Goal: Answer question/provide support: Share knowledge or assist other users

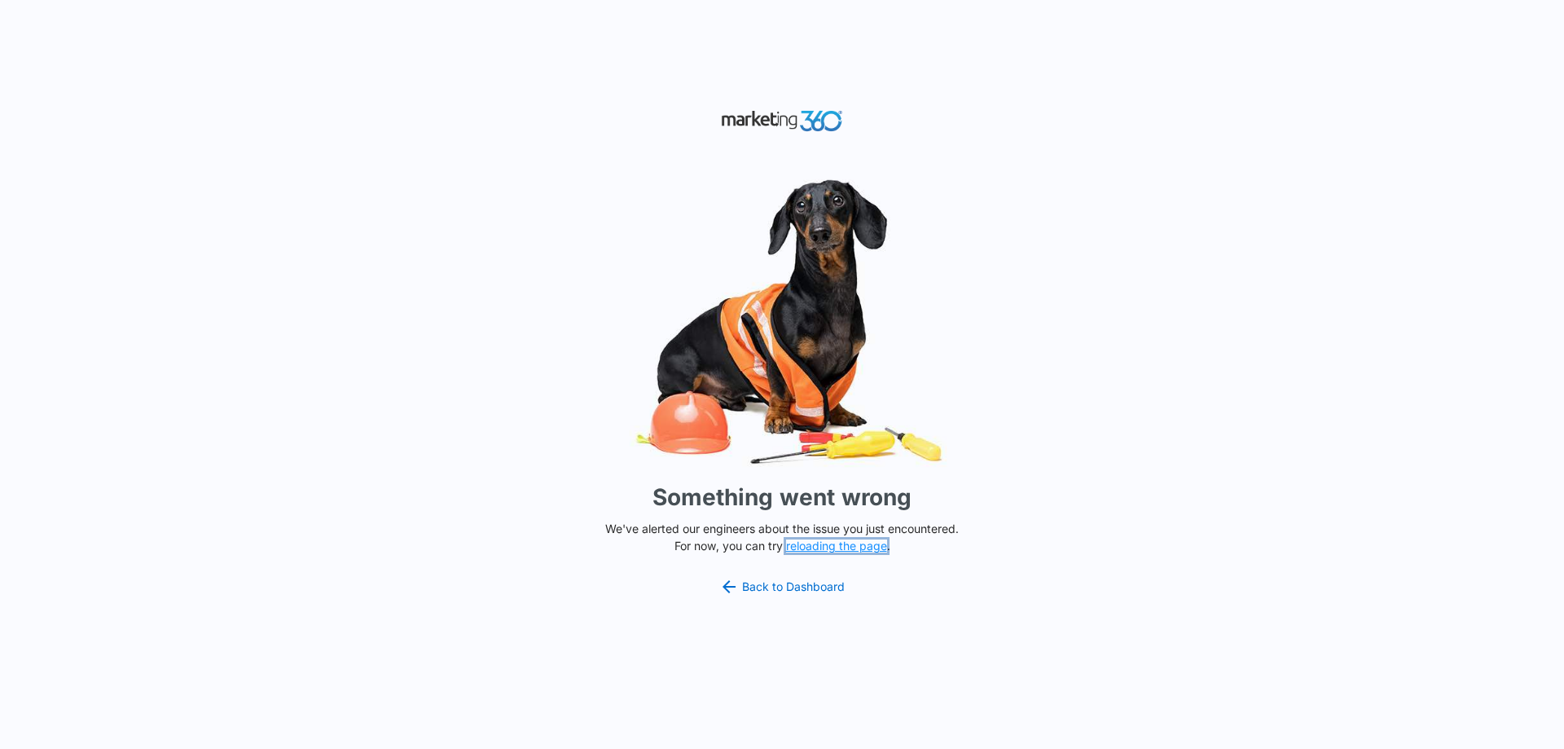
click at [820, 551] on button "reloading the page" at bounding box center [836, 545] width 101 height 13
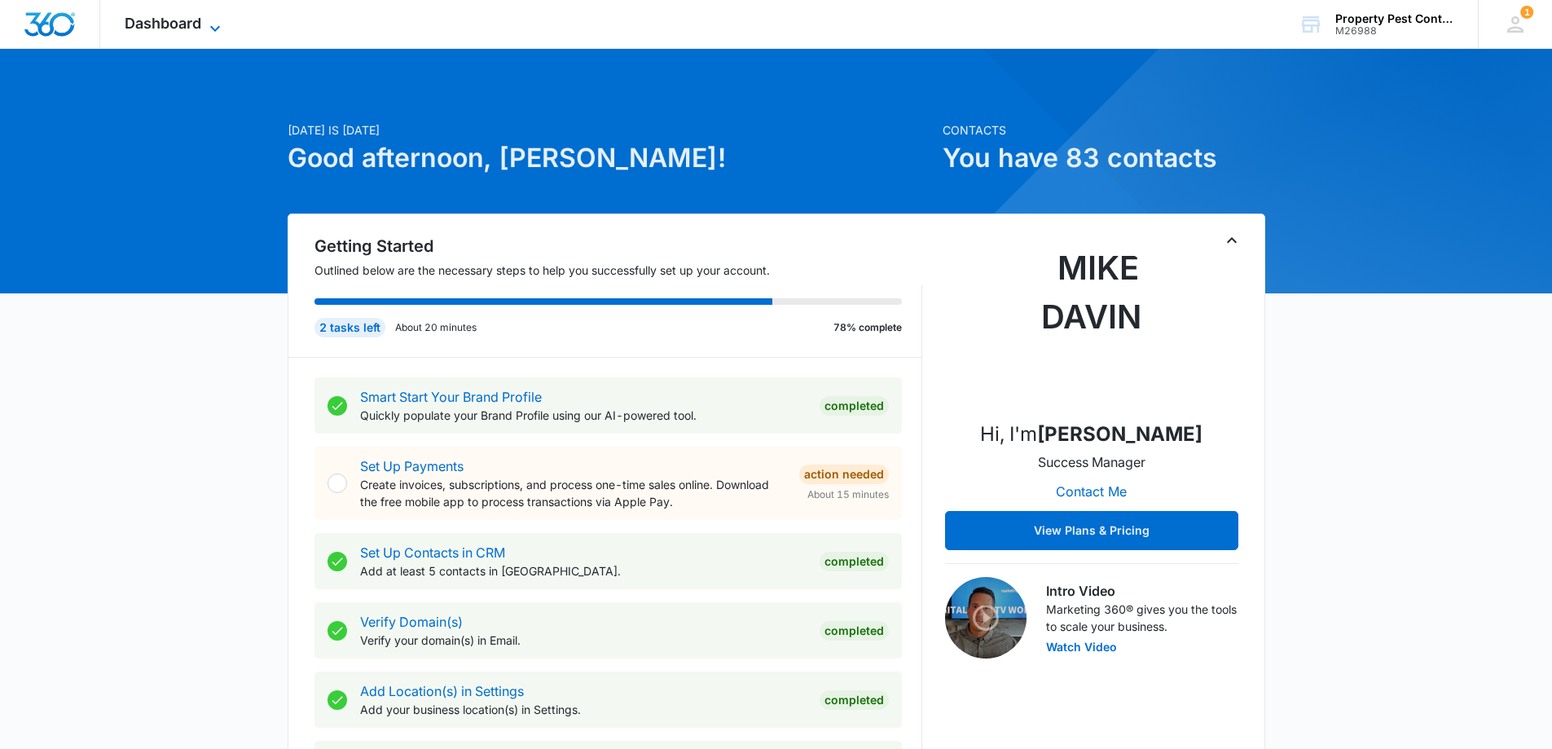
click at [191, 16] on span "Dashboard" at bounding box center [163, 23] width 77 height 17
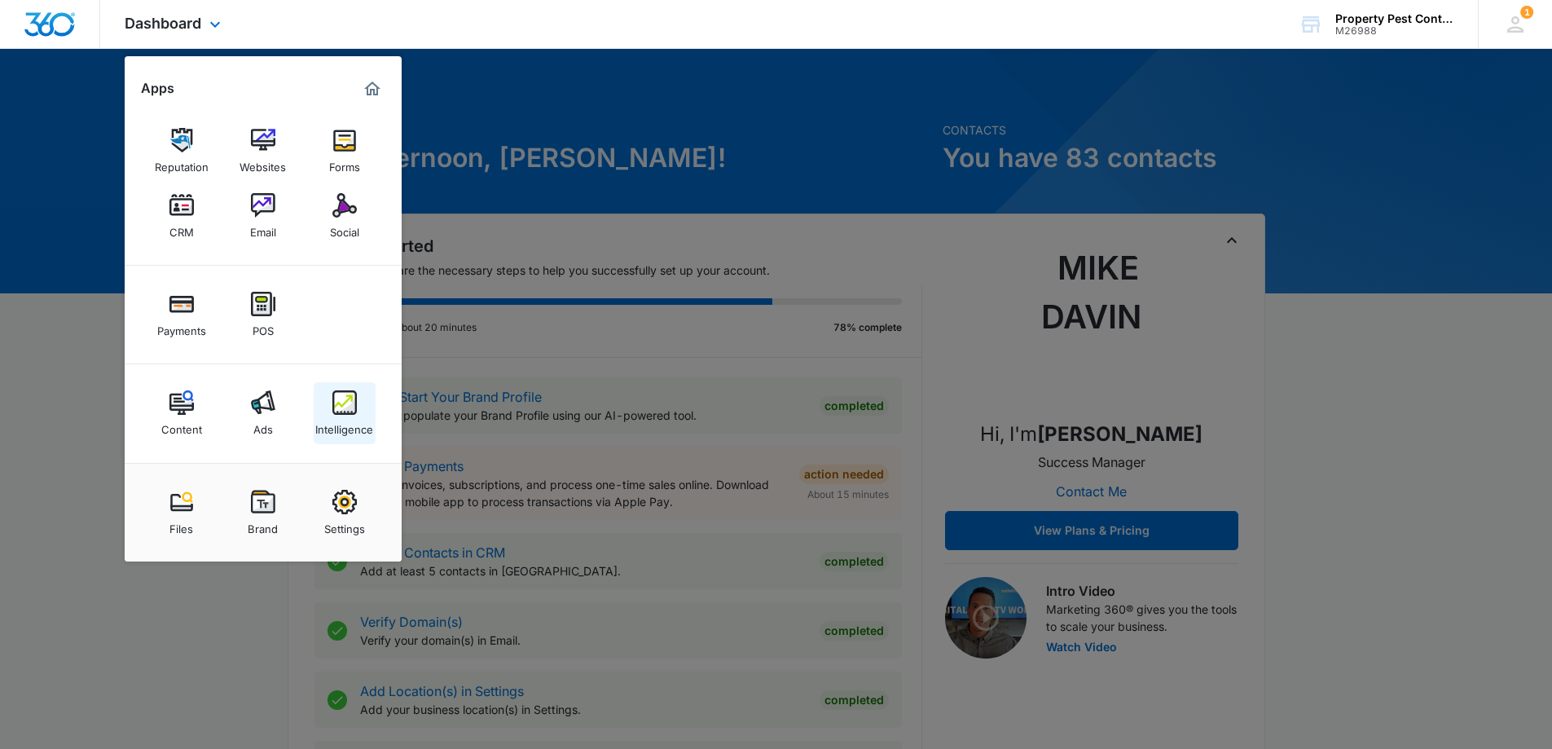
click at [335, 414] on img at bounding box center [344, 402] width 24 height 24
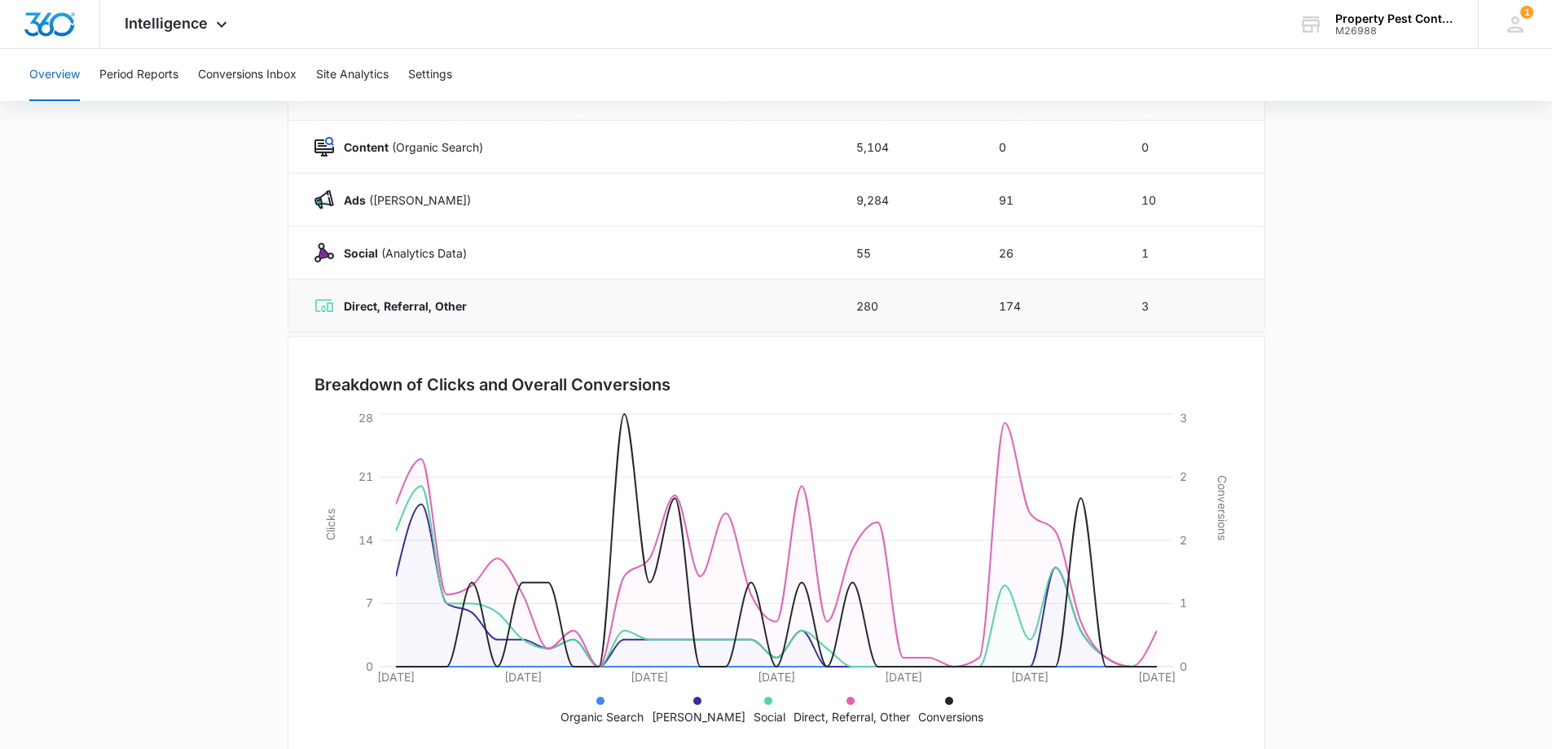
scroll to position [260, 0]
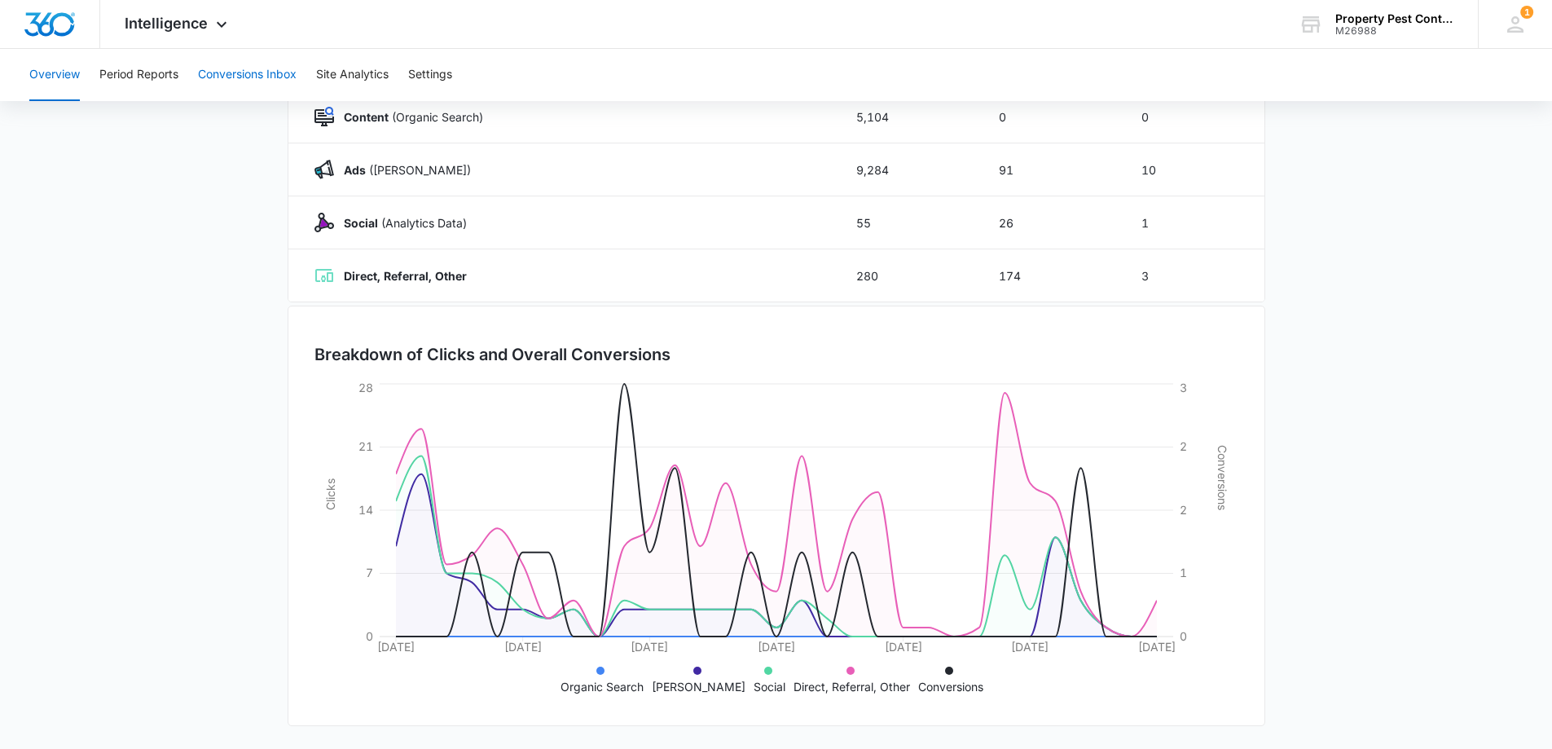
click at [252, 81] on button "Conversions Inbox" at bounding box center [247, 75] width 99 height 52
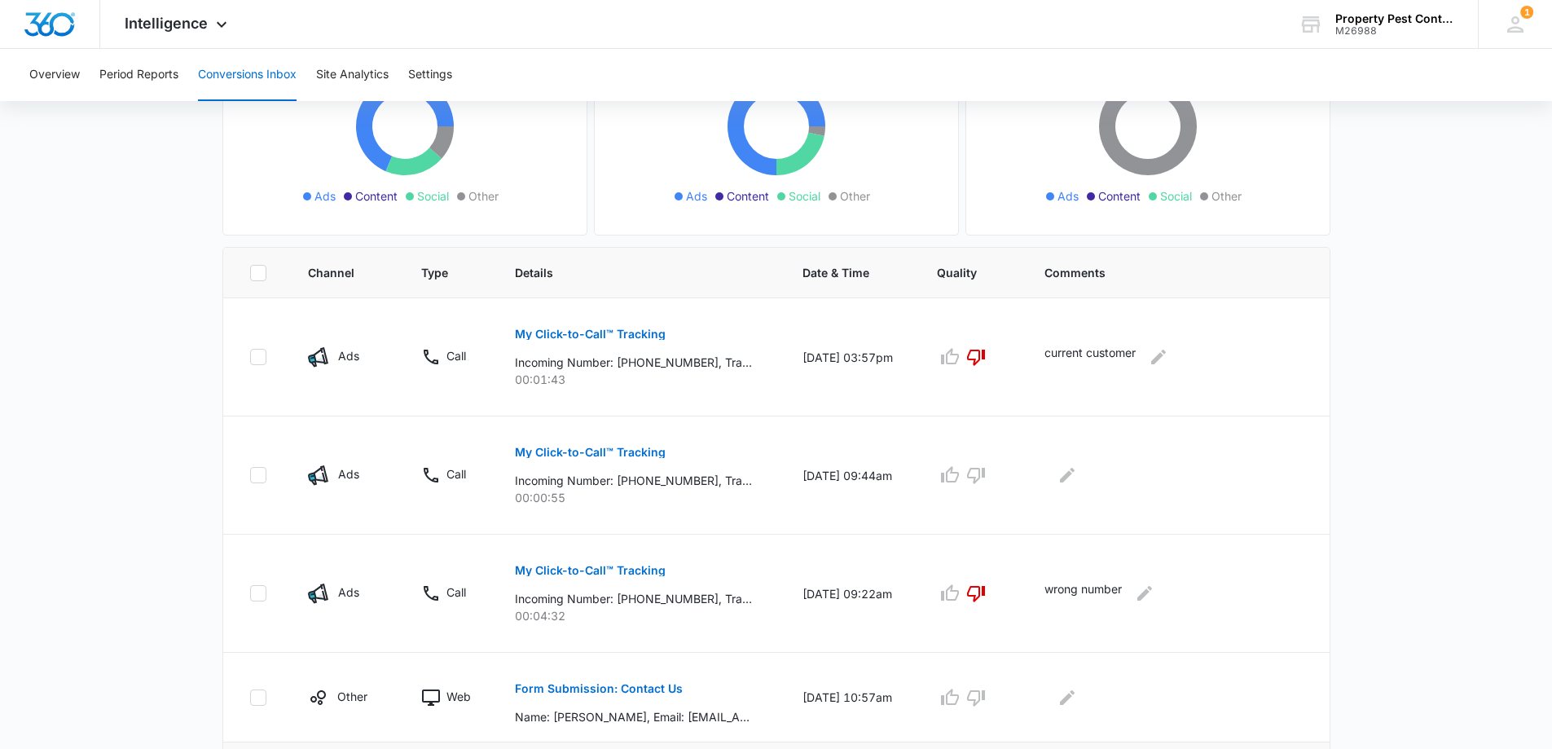
scroll to position [190, 0]
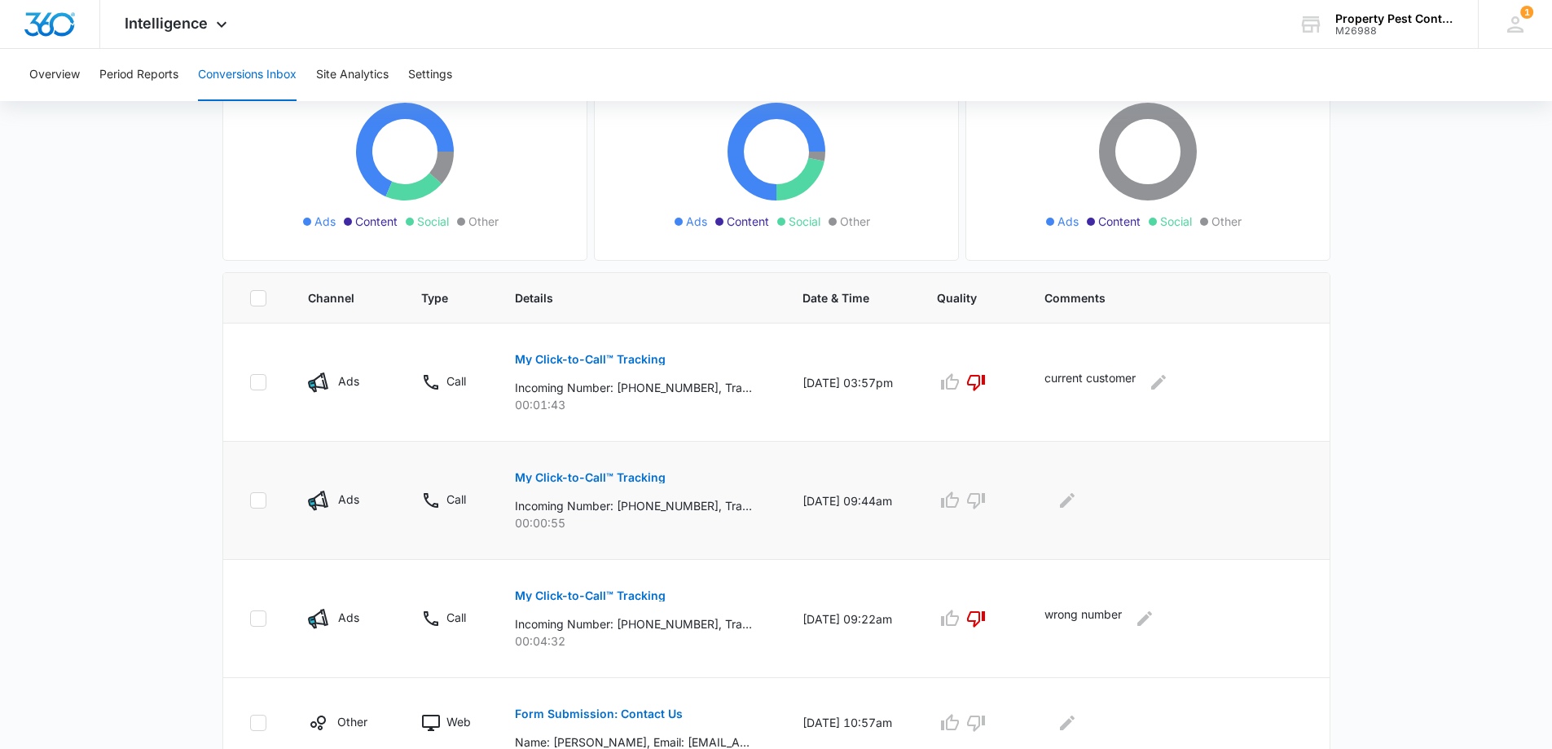
click at [607, 479] on p "My Click-to-Call™ Tracking" at bounding box center [590, 477] width 151 height 11
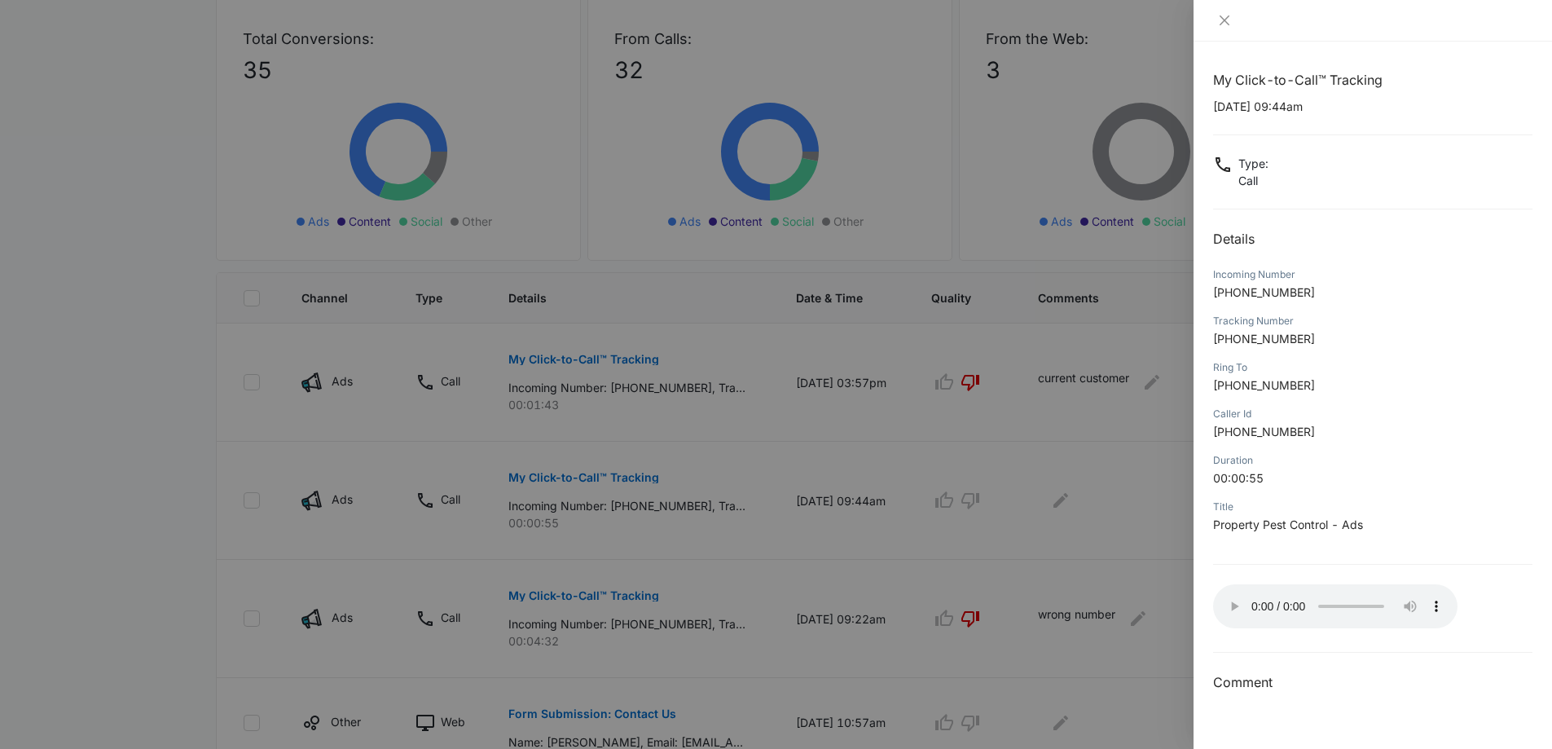
click at [1147, 498] on div at bounding box center [776, 374] width 1552 height 749
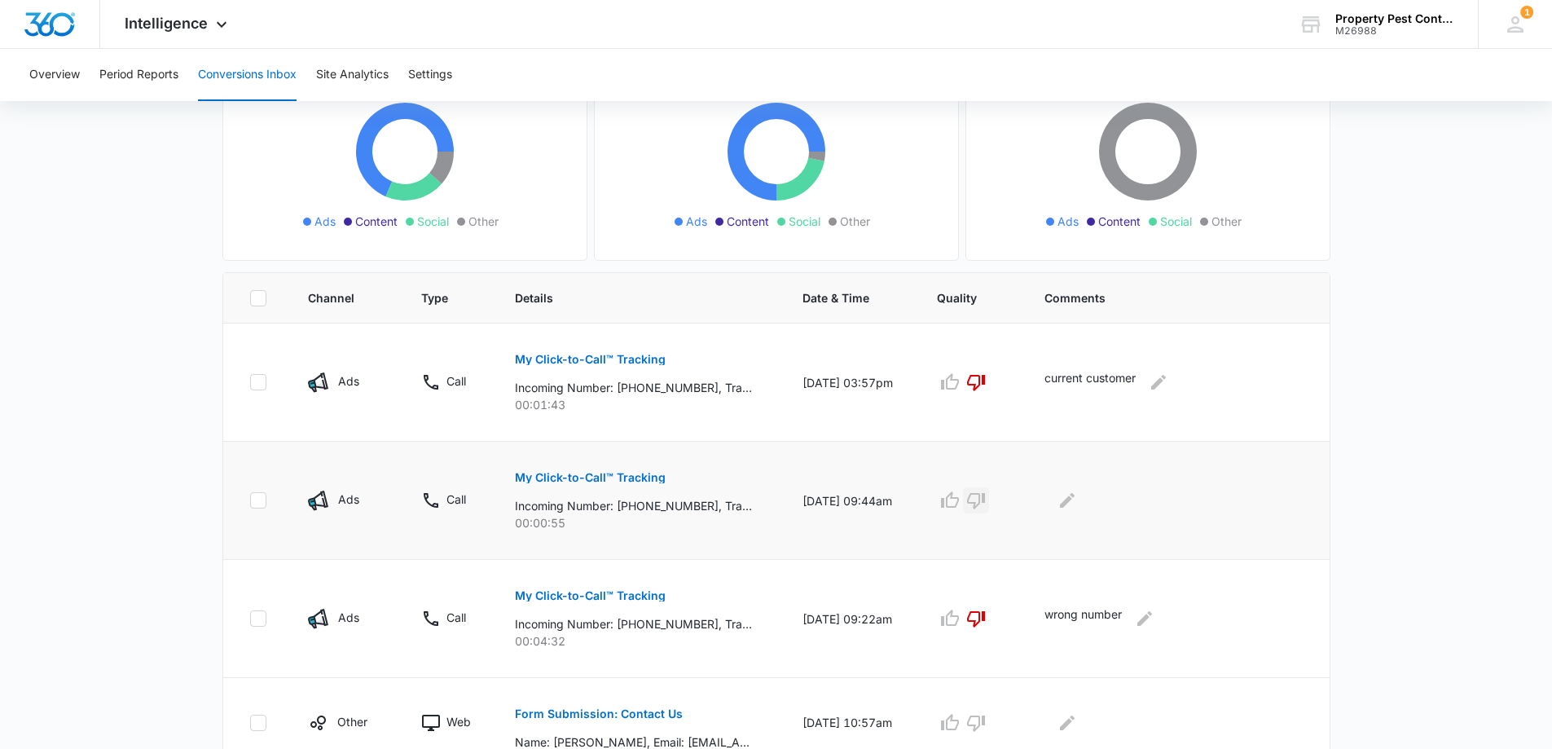
click at [985, 494] on icon "button" at bounding box center [976, 501] width 18 height 16
click at [1074, 501] on icon "Edit Comments" at bounding box center [1067, 500] width 15 height 15
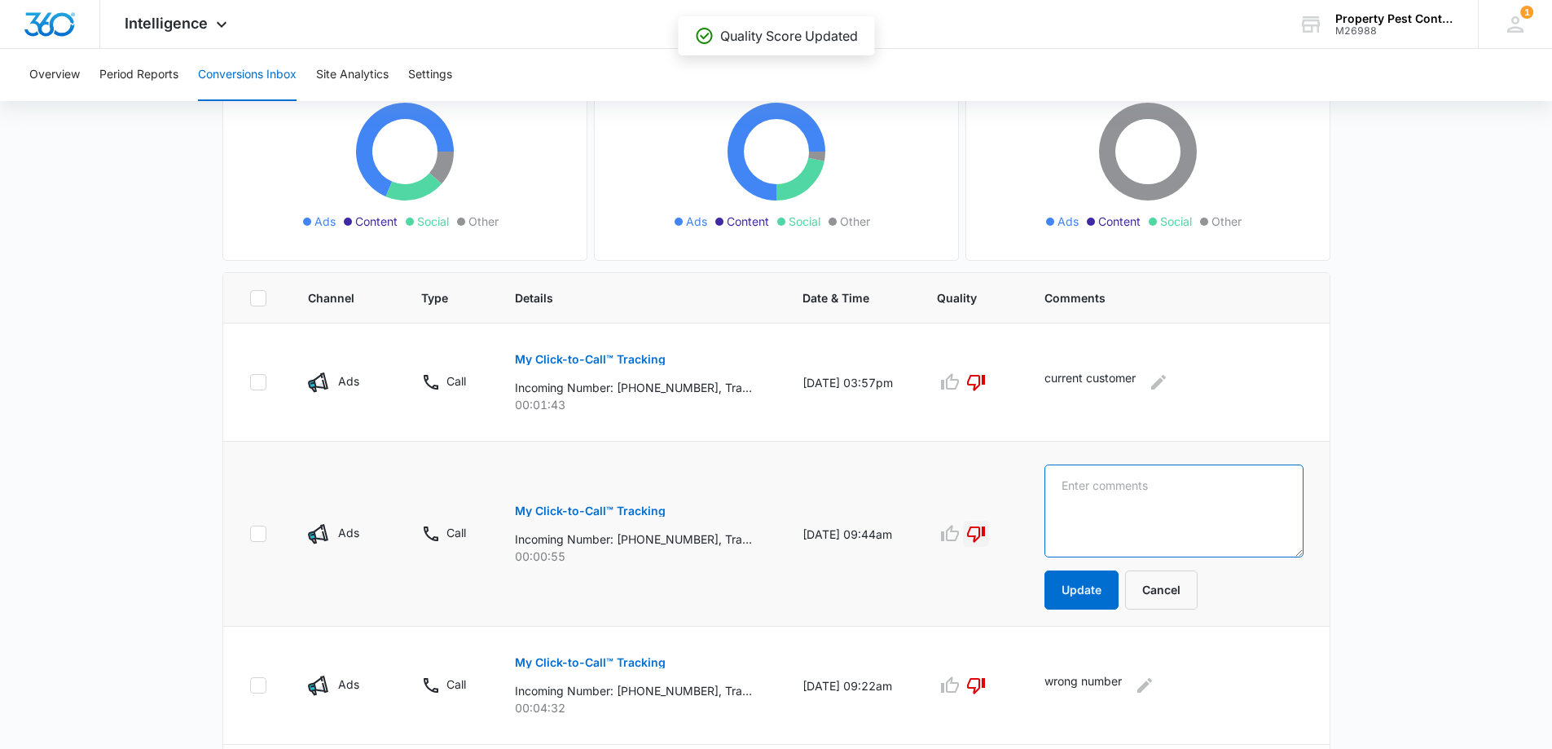
click at [1147, 496] on textarea at bounding box center [1173, 510] width 259 height 93
type textarea "no message"
click at [1082, 593] on button "Update" at bounding box center [1081, 589] width 74 height 39
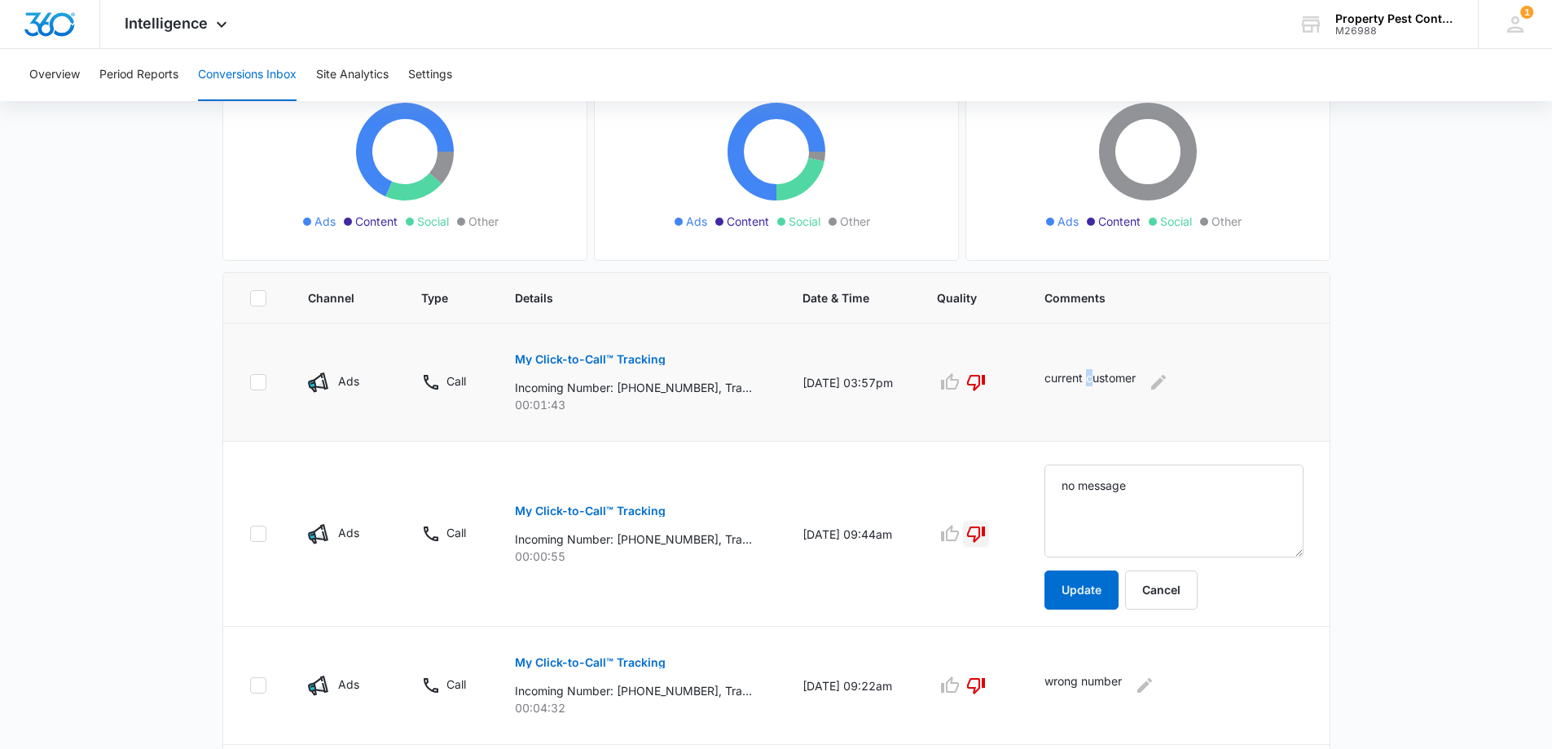
drag, startPoint x: 1092, startPoint y: 380, endPoint x: 1102, endPoint y: 377, distance: 10.1
click at [1102, 377] on p "current customer" at bounding box center [1089, 382] width 91 height 26
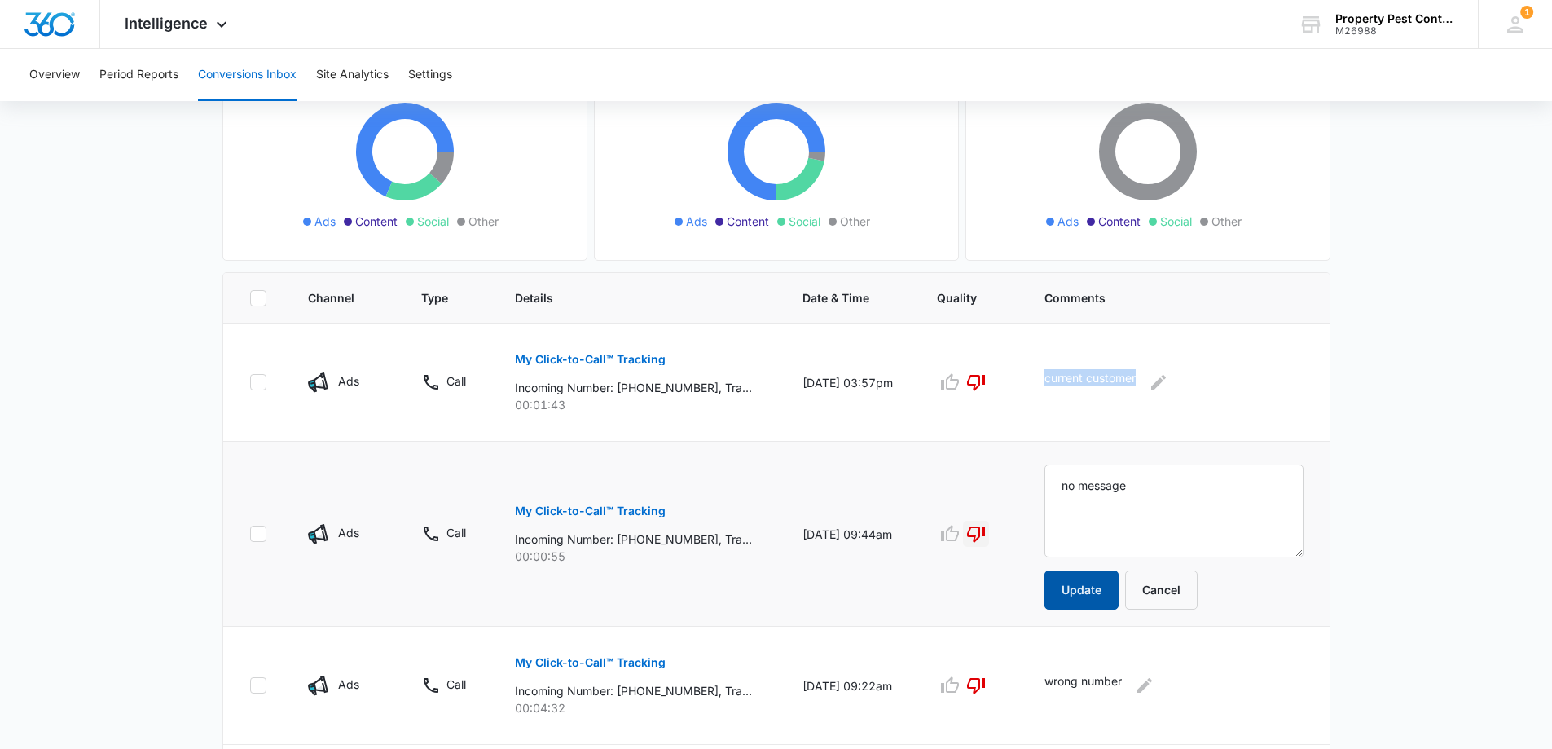
click at [1092, 589] on button "Update" at bounding box center [1081, 589] width 74 height 39
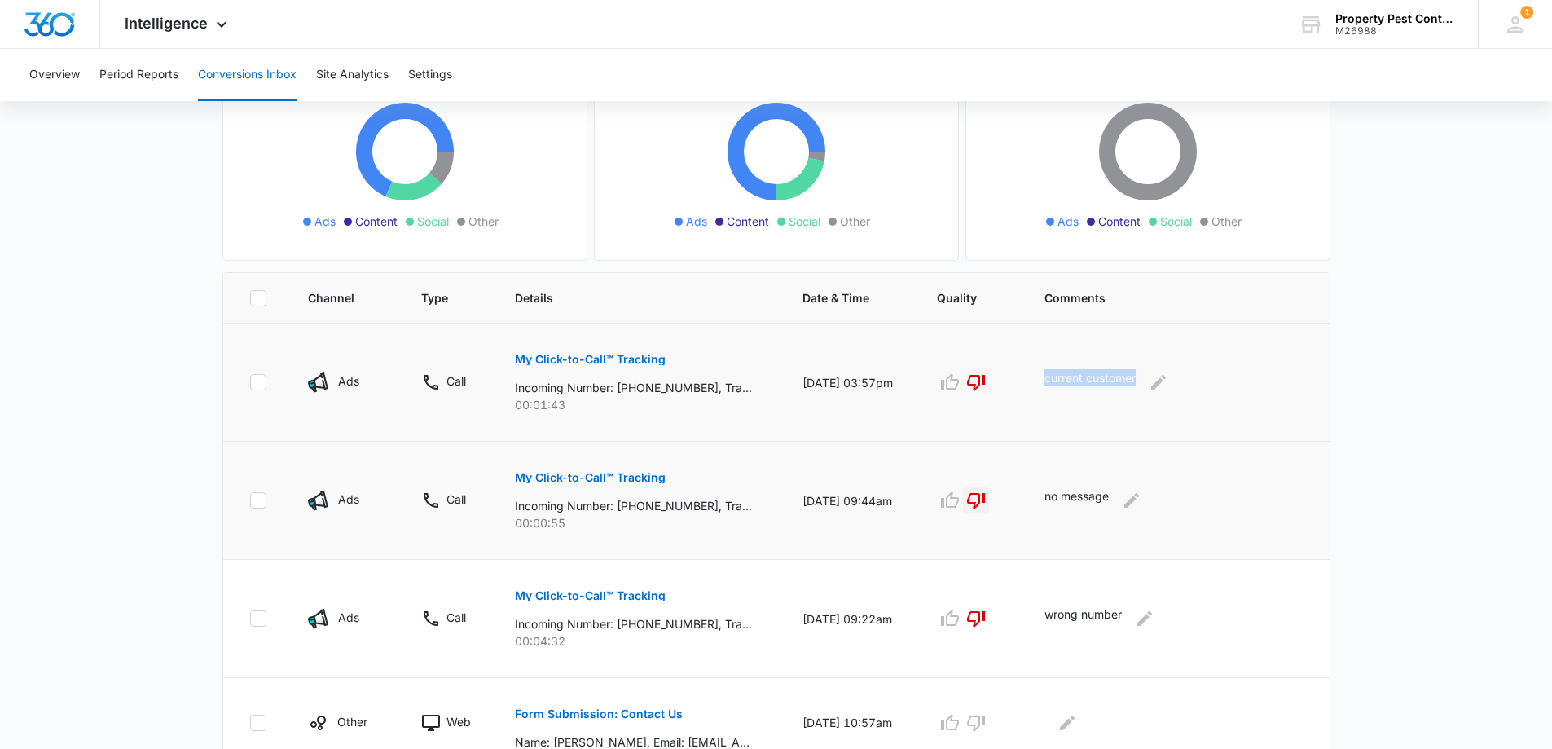
click at [549, 352] on button "My Click-to-Call™ Tracking" at bounding box center [590, 359] width 151 height 39
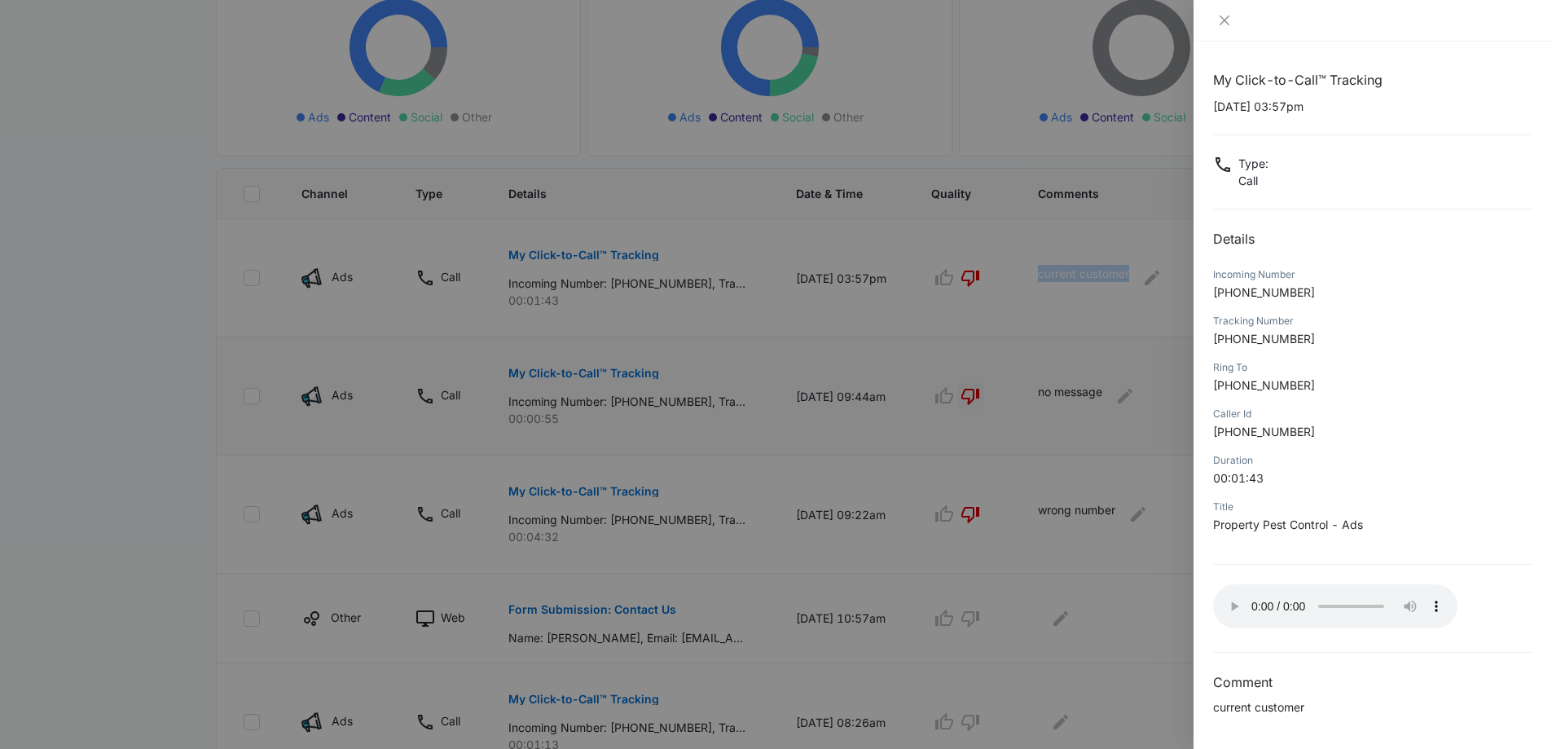
scroll to position [326, 0]
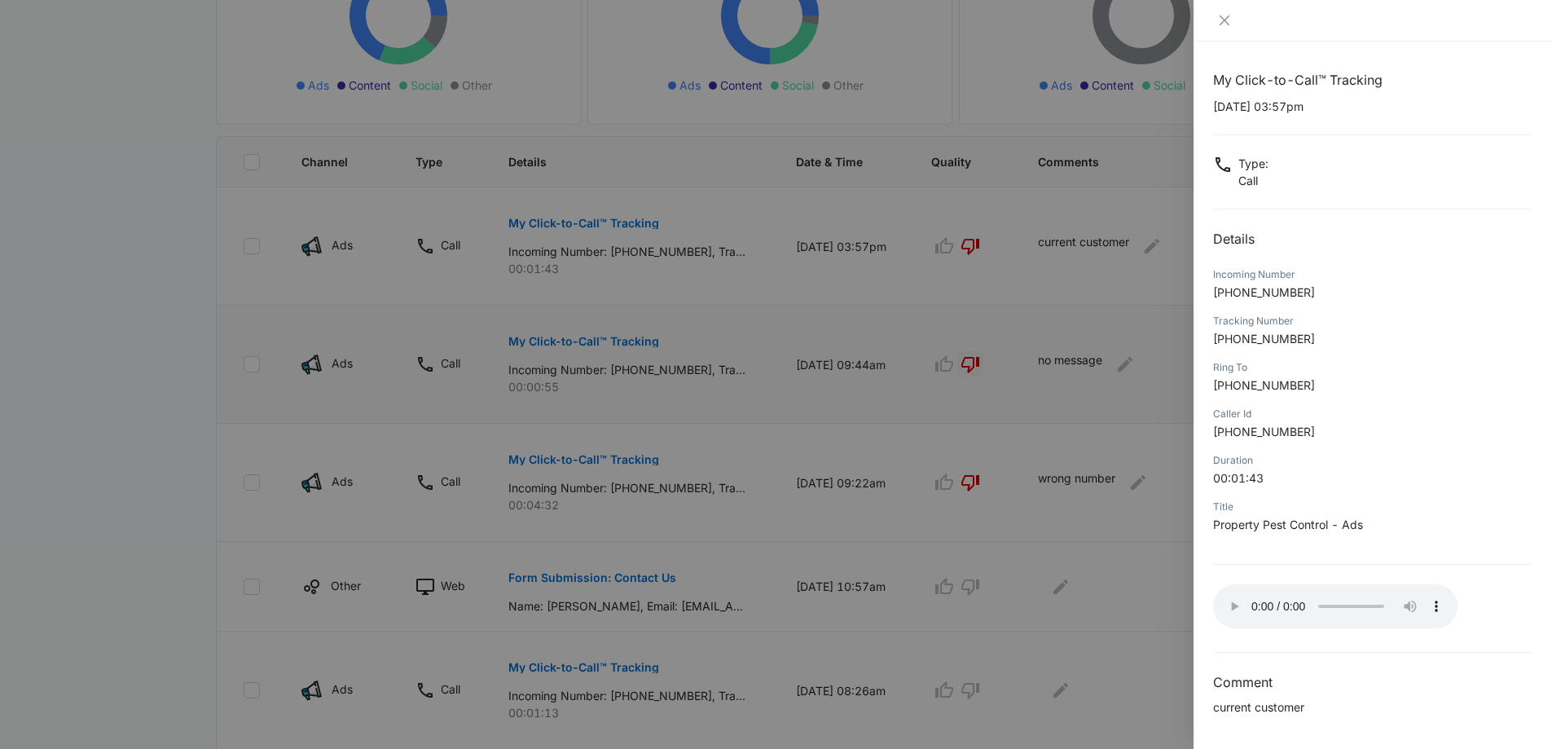
click at [830, 576] on div at bounding box center [776, 374] width 1552 height 749
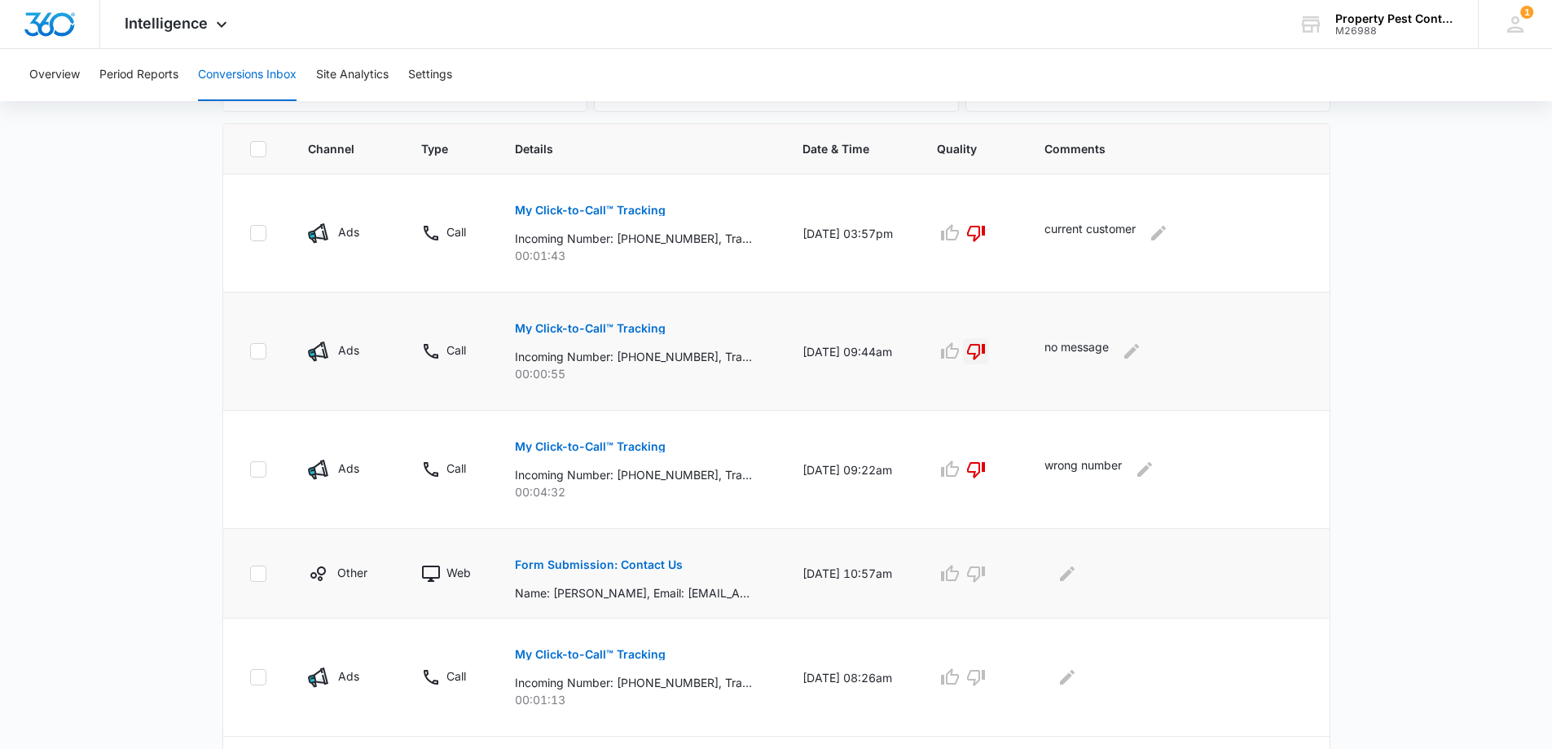
scroll to position [353, 0]
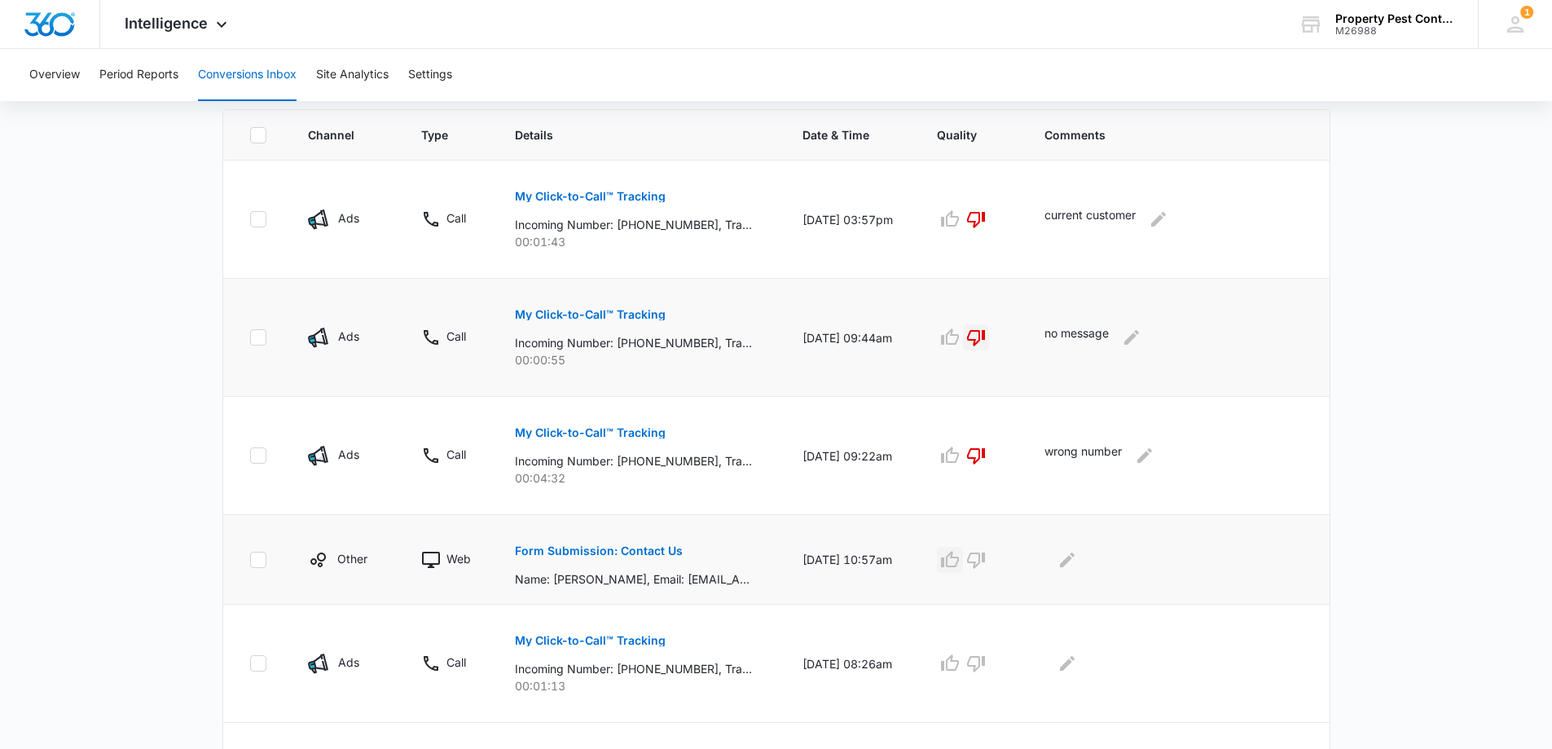
click at [956, 559] on icon "button" at bounding box center [950, 560] width 20 height 20
click at [1072, 556] on icon "Edit Comments" at bounding box center [1067, 560] width 20 height 20
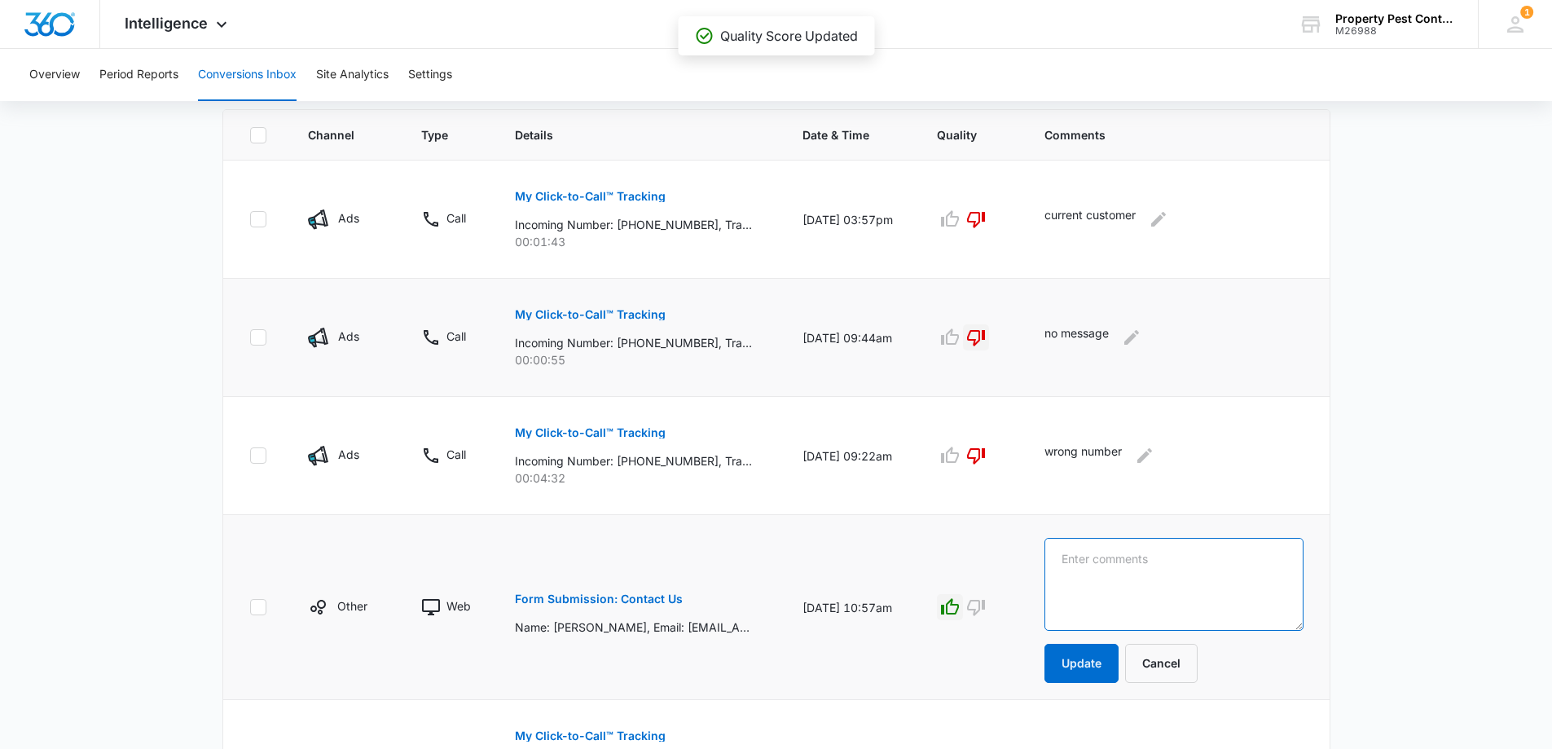
click at [1165, 569] on textarea at bounding box center [1173, 584] width 259 height 93
type textarea "sold"
click at [1067, 664] on button "Update" at bounding box center [1081, 663] width 74 height 39
